Goal: Task Accomplishment & Management: Use online tool/utility

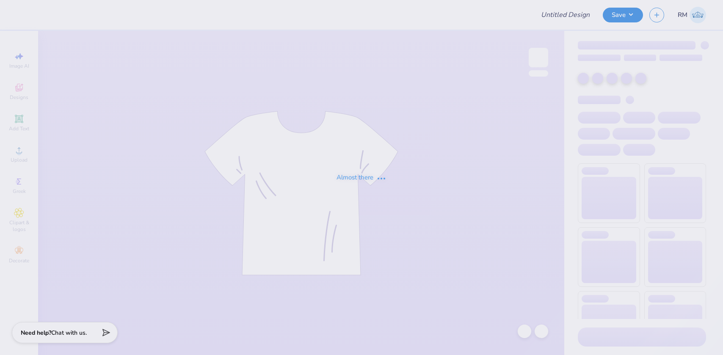
type input "NM Hoodie Idea 2"
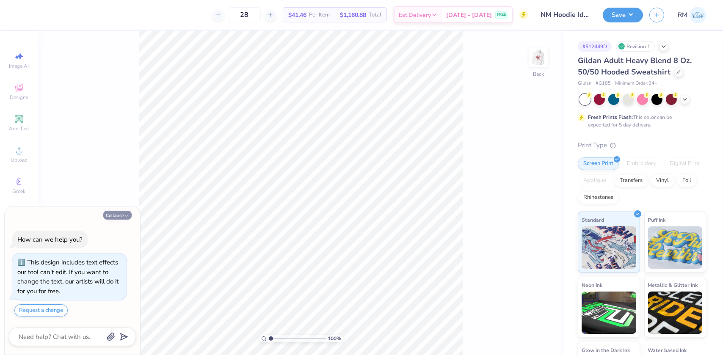
click at [115, 215] on button "Collapse" at bounding box center [117, 215] width 28 height 9
type textarea "x"
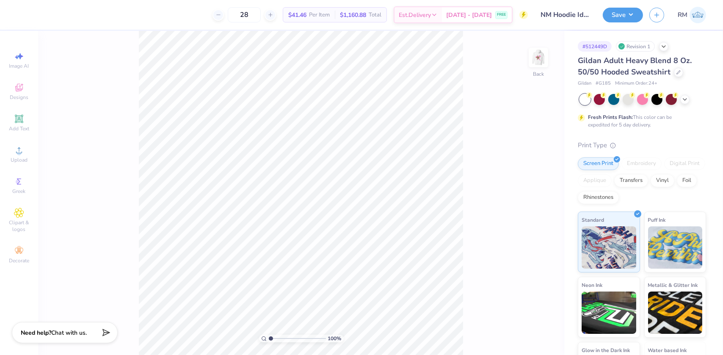
drag, startPoint x: 539, startPoint y: 60, endPoint x: 477, endPoint y: 343, distance: 289.5
click at [539, 60] on img at bounding box center [538, 57] width 17 height 17
type input "1.43881275127245"
type input "1.49"
type input "1.86"
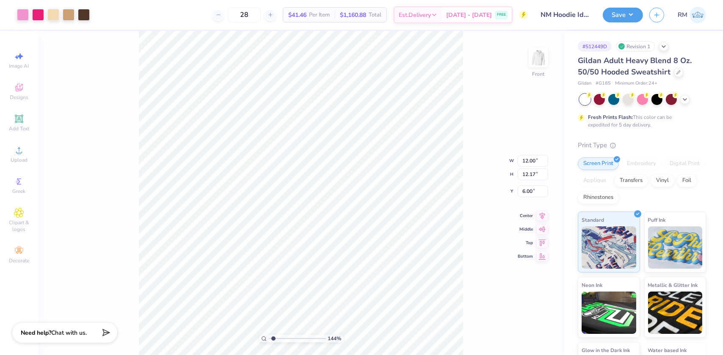
type input "13.74"
click at [465, 324] on div "144 % Front" at bounding box center [301, 193] width 526 height 324
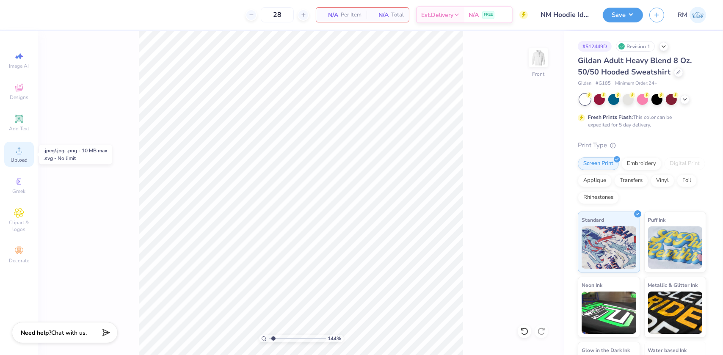
click at [19, 161] on span "Upload" at bounding box center [19, 160] width 17 height 7
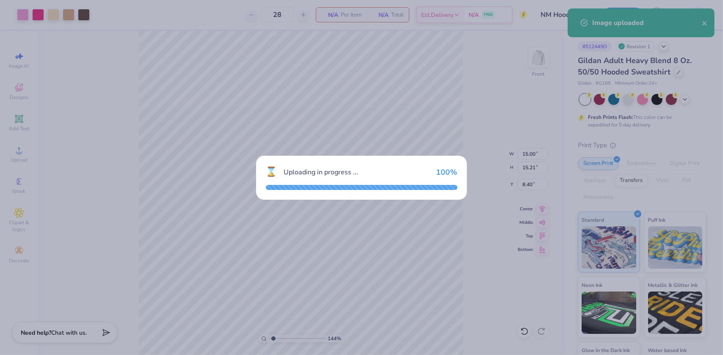
type input "1.43881275127245"
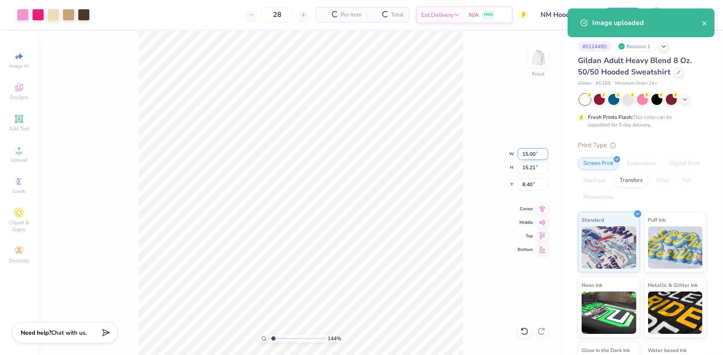
click at [529, 152] on input "15.00" at bounding box center [533, 154] width 30 height 12
type input "12"
type input "1.43881275127245"
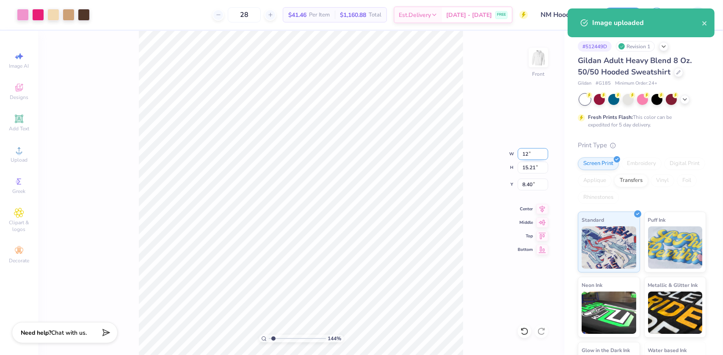
type input "12.00"
type input "12.17"
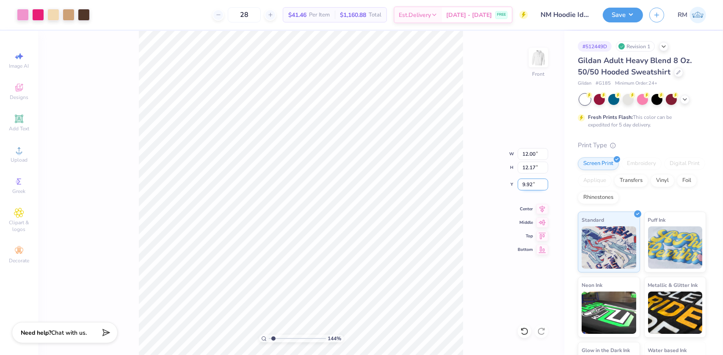
click at [533, 184] on input "9.92" at bounding box center [533, 185] width 30 height 12
type input "6"
type input "1.43881275127245"
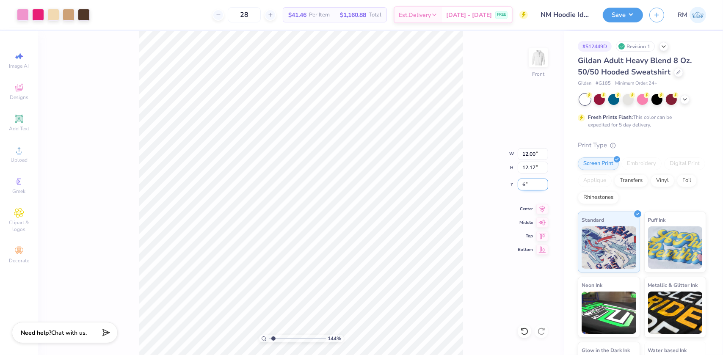
type input "6.00"
click at [544, 207] on icon at bounding box center [542, 208] width 12 height 10
click at [539, 58] on img at bounding box center [538, 58] width 34 height 34
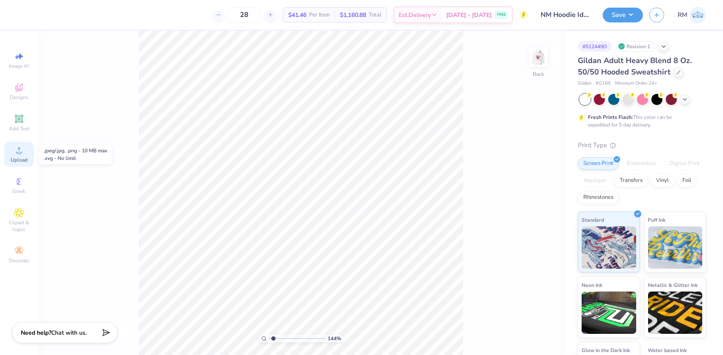
click at [17, 146] on icon at bounding box center [19, 150] width 10 height 10
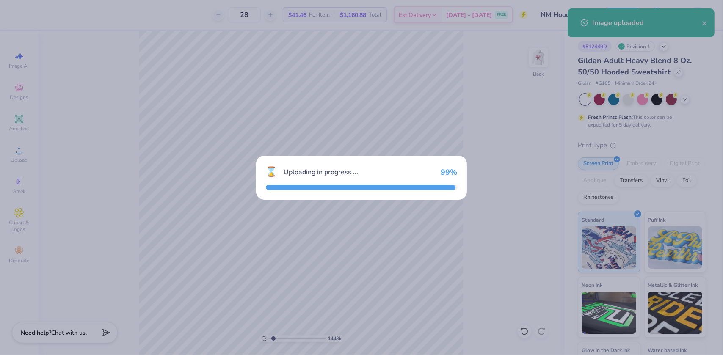
type input "1.43881275127245"
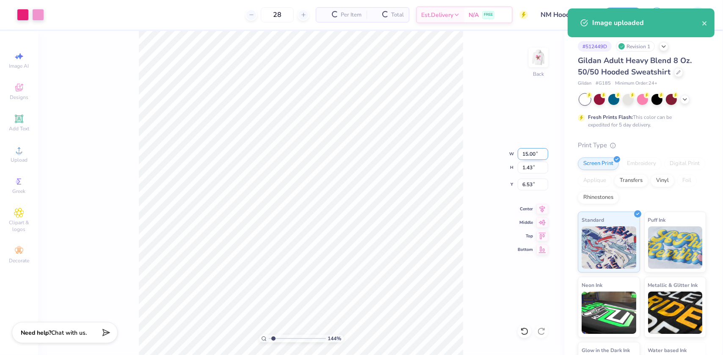
click at [527, 149] on input "15.00" at bounding box center [533, 154] width 30 height 12
type input "11"
type input "1.43881275127245"
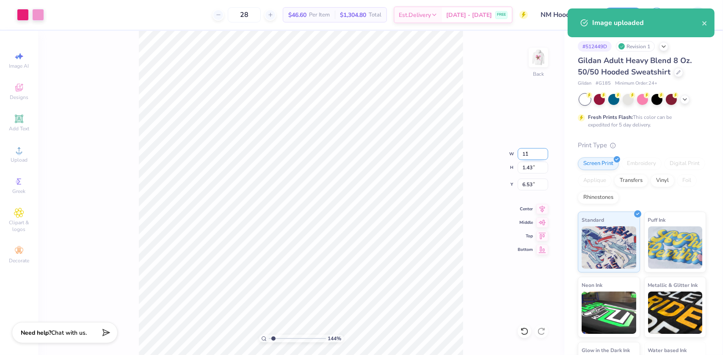
type input "11.00"
type input "1.05"
type input "6.72"
click at [531, 155] on input "11.00" at bounding box center [533, 154] width 30 height 12
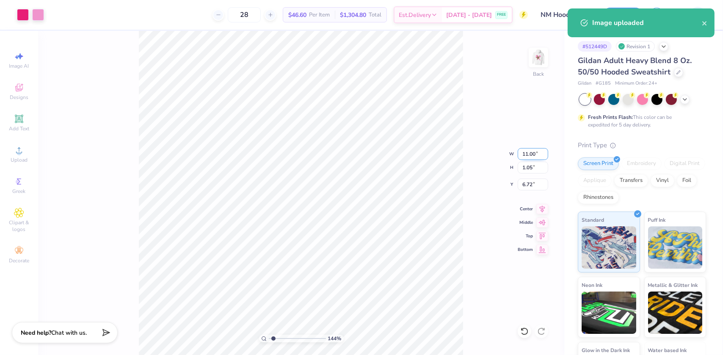
click at [531, 155] on input "11.00" at bounding box center [533, 154] width 30 height 12
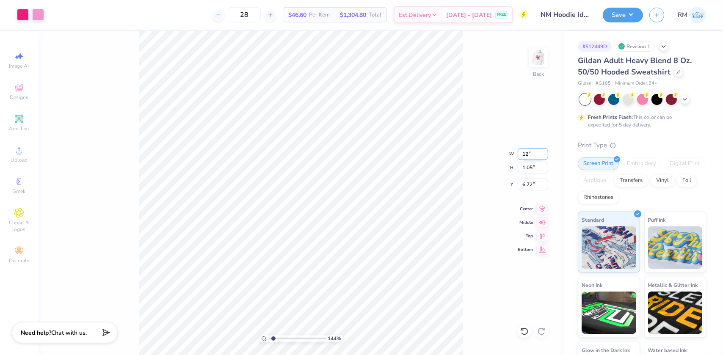
type input "12"
type input "1.43881275127245"
type input "12.00"
type input "1.15"
click at [524, 186] on input "6.68" at bounding box center [533, 185] width 30 height 12
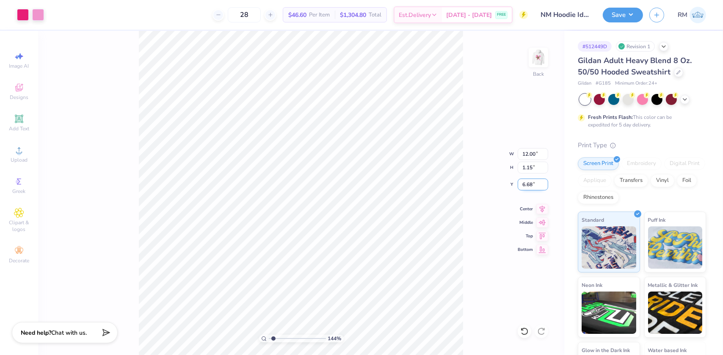
click at [524, 186] on input "6.68" at bounding box center [533, 185] width 30 height 12
type input "3"
type input "1.43881275127245"
type input "3.00"
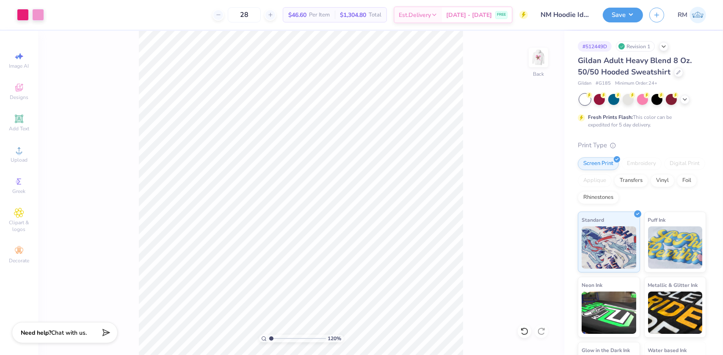
type input "1"
click at [620, 12] on button "Save" at bounding box center [623, 13] width 40 height 15
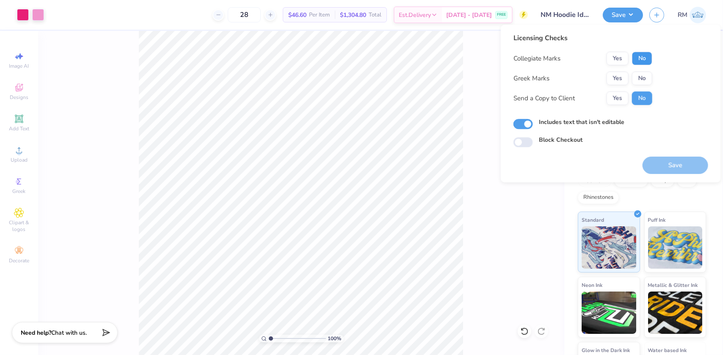
click at [638, 55] on button "No" at bounding box center [642, 59] width 20 height 14
click at [621, 76] on button "Yes" at bounding box center [617, 79] width 22 height 14
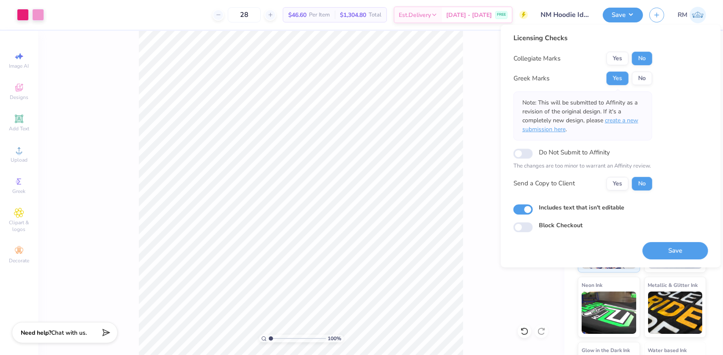
click at [617, 120] on span "create a new submission here" at bounding box center [580, 124] width 116 height 17
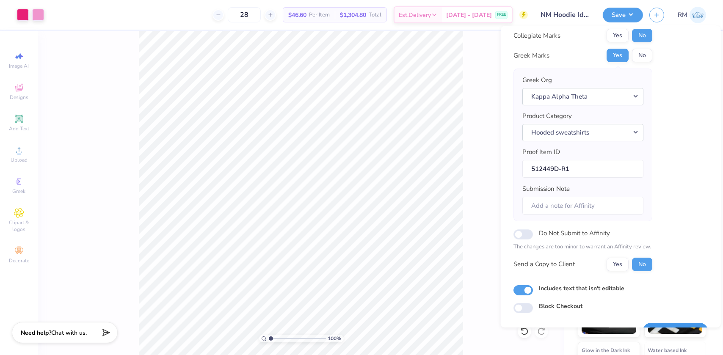
scroll to position [44, 0]
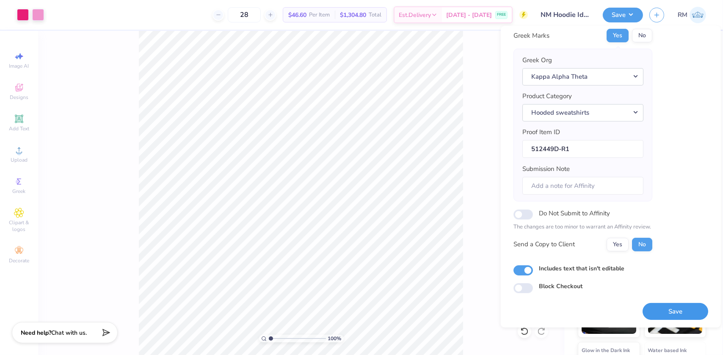
click at [660, 317] on button "Save" at bounding box center [675, 311] width 66 height 17
